Goal: Information Seeking & Learning: Learn about a topic

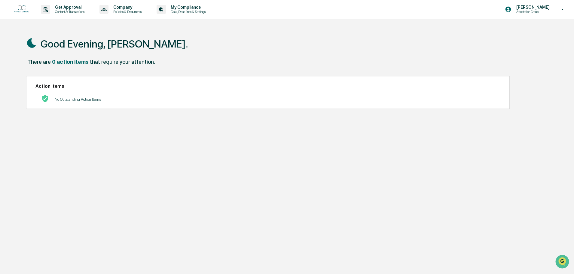
click at [533, 14] on div "[PERSON_NAME] Attestation Group" at bounding box center [536, 9] width 75 height 19
click at [525, 30] on li "Switch to Admin view..." at bounding box center [530, 30] width 84 height 11
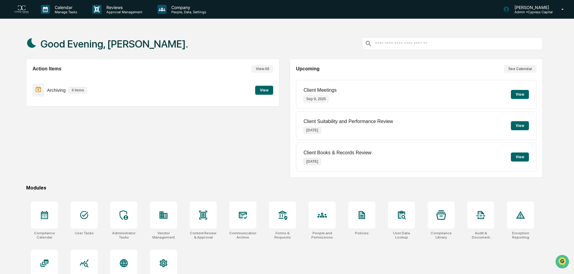
click at [264, 89] on button "View" at bounding box center [264, 90] width 18 height 9
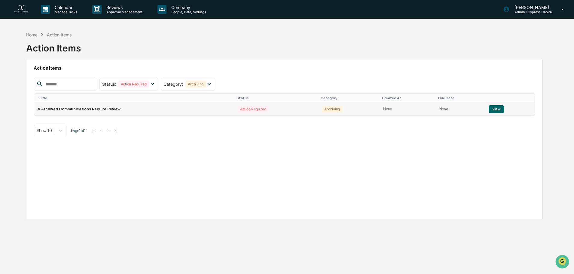
click at [495, 109] on button "View" at bounding box center [496, 109] width 15 height 8
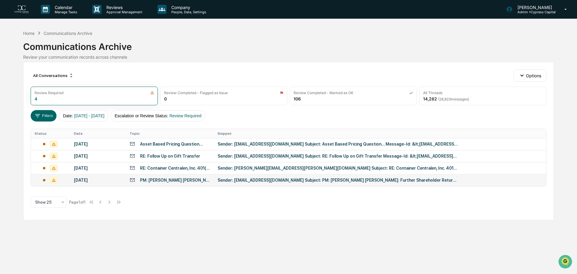
click at [195, 178] on div "PM: [PERSON_NAME] [PERSON_NAME]: Further Shareholder Returns Upcoming" at bounding box center [175, 180] width 70 height 5
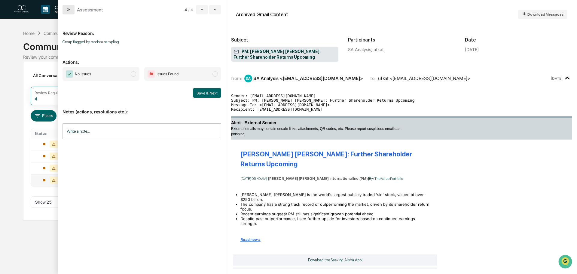
click at [67, 10] on icon "modal" at bounding box center [68, 9] width 5 height 5
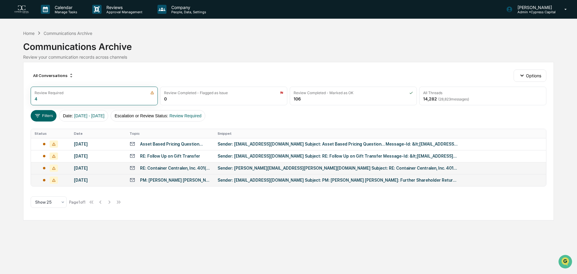
click at [150, 162] on td "RE: Container Centralen, Inc. 401(k) P/S Plan- Meet Your Admin!" at bounding box center [170, 168] width 88 height 12
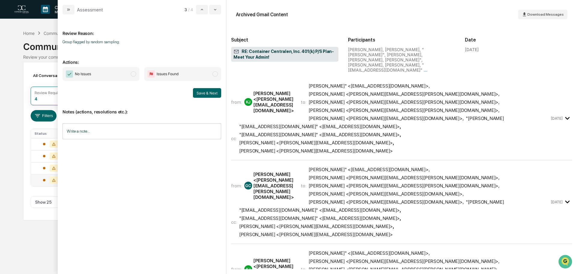
click at [347, 89] on span "[PERSON_NAME]" <[EMAIL_ADDRESS][DOMAIN_NAME]> , [PERSON_NAME] <[PERSON_NAME][EM…" at bounding box center [429, 102] width 241 height 38
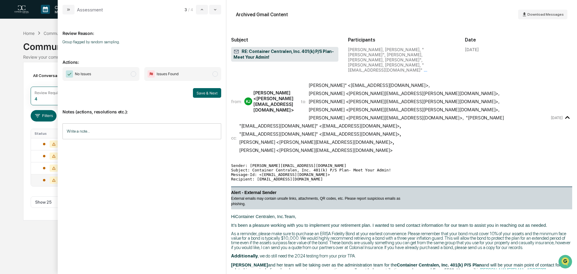
scroll to position [0, 0]
click at [68, 10] on icon "modal" at bounding box center [68, 9] width 5 height 5
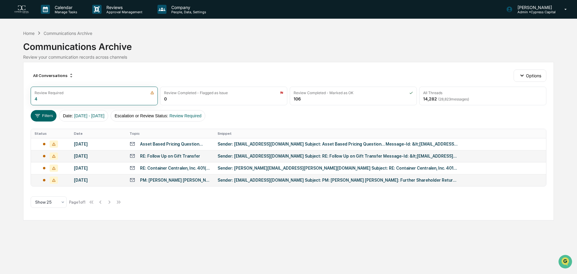
click at [155, 155] on div "RE: Follow Up on Gift Transfer" at bounding box center [170, 156] width 60 height 5
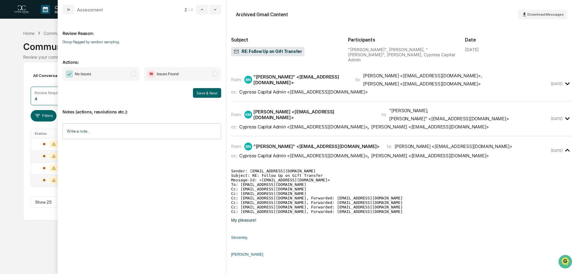
click at [298, 89] on div "Cypress Capital Admin <[EMAIL_ADDRESS][DOMAIN_NAME]>" at bounding box center [303, 92] width 128 height 6
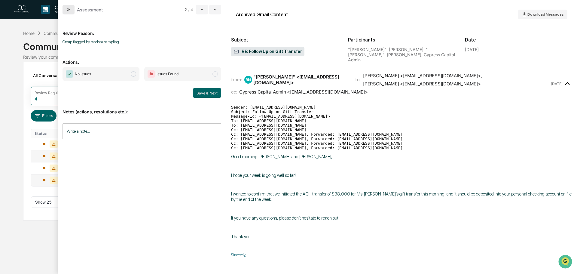
click at [70, 11] on icon "modal" at bounding box center [68, 9] width 5 height 5
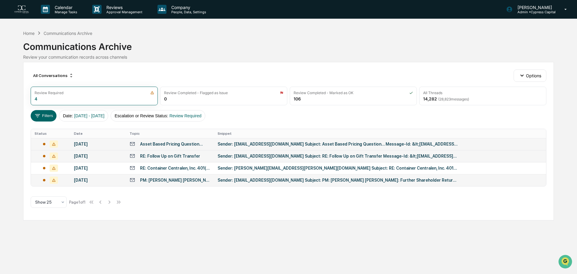
click at [170, 142] on div "Asset Based Pricing Question..." at bounding box center [171, 144] width 63 height 5
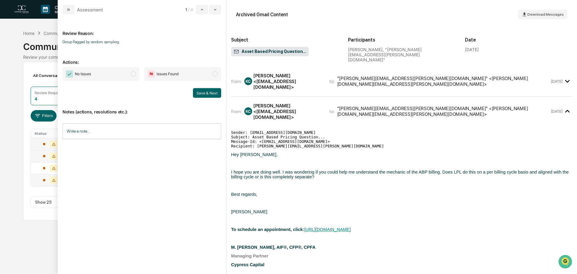
click at [318, 73] on div "[PERSON_NAME] [PERSON_NAME] <[EMAIL_ADDRESS][DOMAIN_NAME]>" at bounding box center [283, 81] width 78 height 17
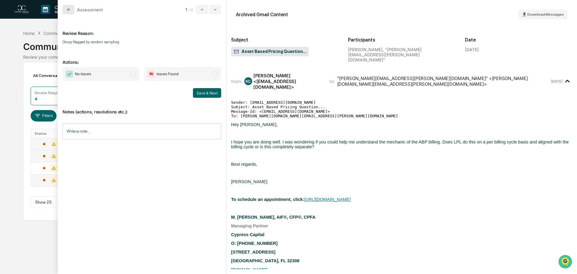
click at [73, 10] on button "modal" at bounding box center [69, 10] width 12 height 10
